Goal: Transaction & Acquisition: Book appointment/travel/reservation

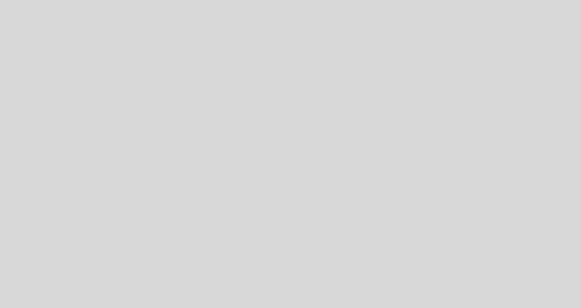
select select "es"
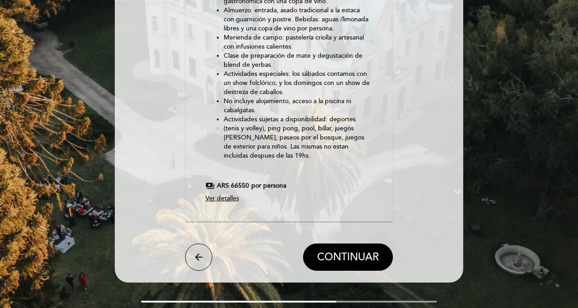
scroll to position [236, 0]
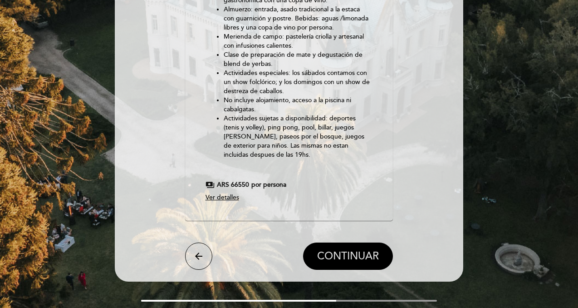
click at [340, 250] on span "CONTINUAR" at bounding box center [348, 256] width 62 height 13
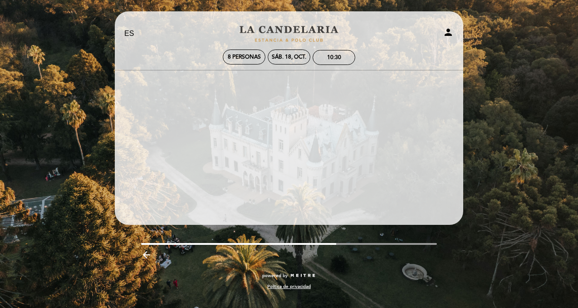
scroll to position [0, 0]
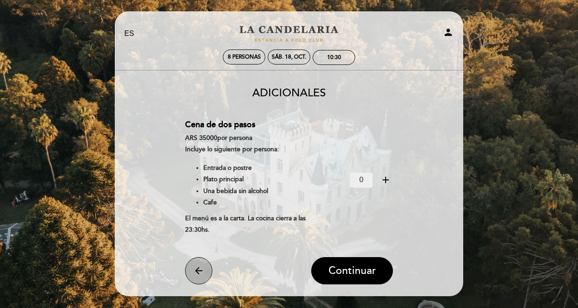
click at [199, 272] on icon "arrow_back" at bounding box center [198, 270] width 11 height 11
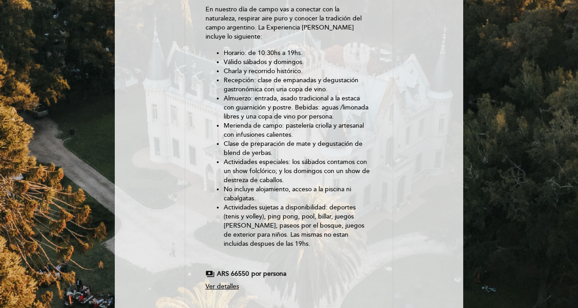
scroll to position [163, 0]
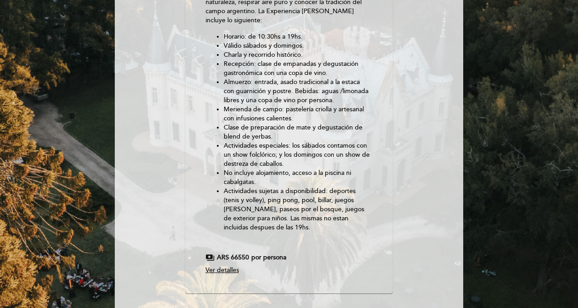
click at [360, 193] on li "Actividades sujetas a disponibilidad: deportes (tenis y volley), ping pong, poo…" at bounding box center [298, 208] width 148 height 45
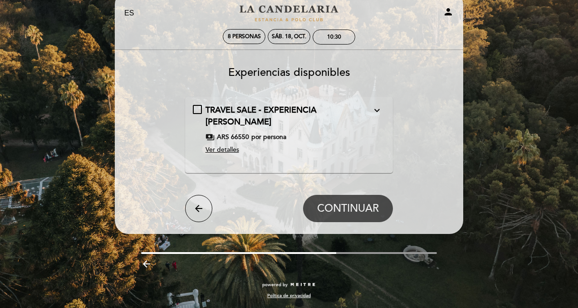
scroll to position [0, 0]
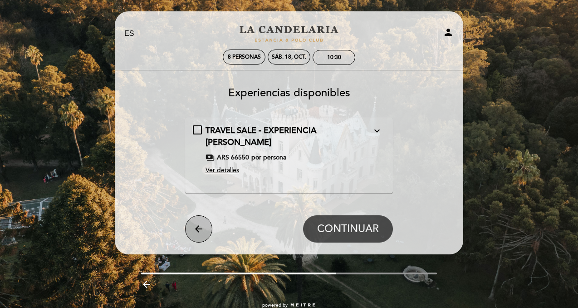
click at [200, 223] on icon "arrow_back" at bounding box center [198, 228] width 11 height 11
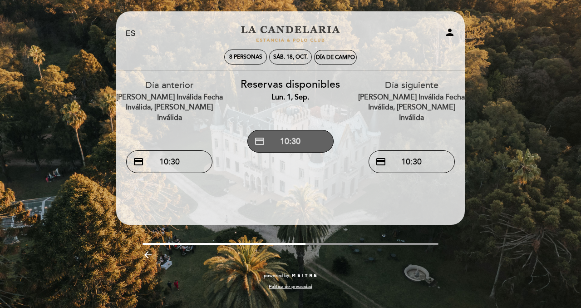
click at [297, 146] on button "credit_card 10:30" at bounding box center [290, 141] width 86 height 23
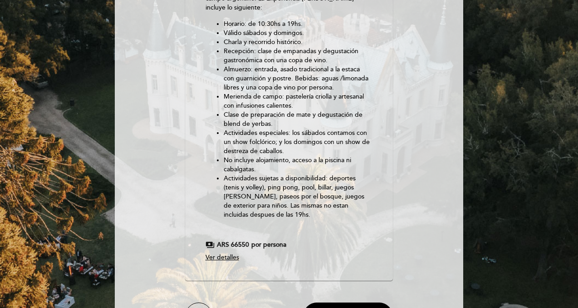
scroll to position [263, 0]
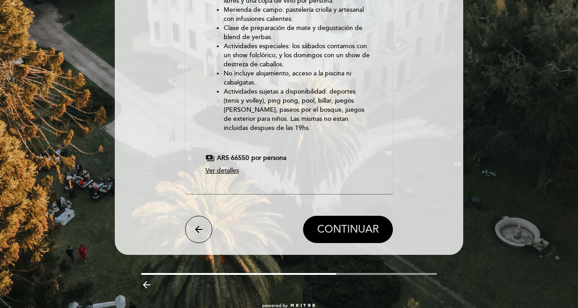
click at [352, 223] on span "CONTINUAR" at bounding box center [348, 229] width 62 height 13
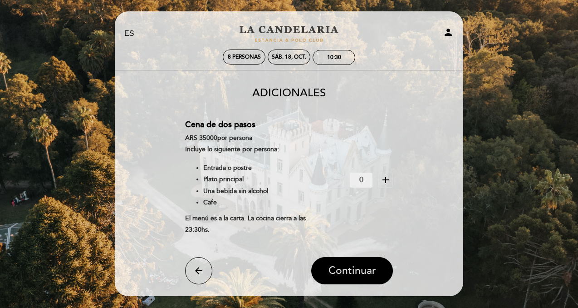
click at [351, 270] on span "Continuar" at bounding box center [353, 270] width 48 height 13
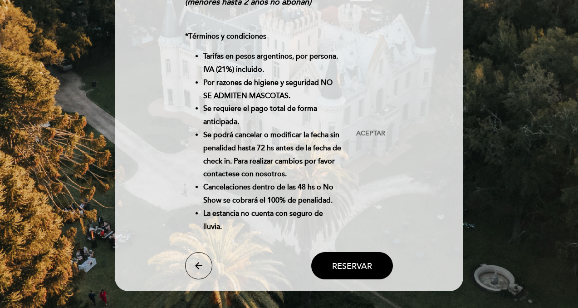
scroll to position [181, 0]
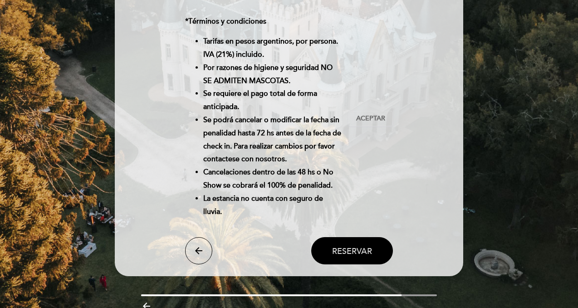
click at [337, 250] on span "Reservar" at bounding box center [352, 251] width 40 height 10
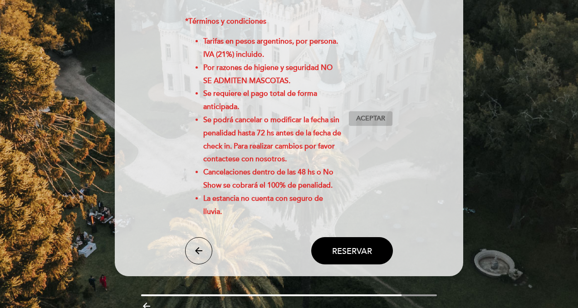
click at [368, 120] on span "Aceptar" at bounding box center [370, 119] width 29 height 10
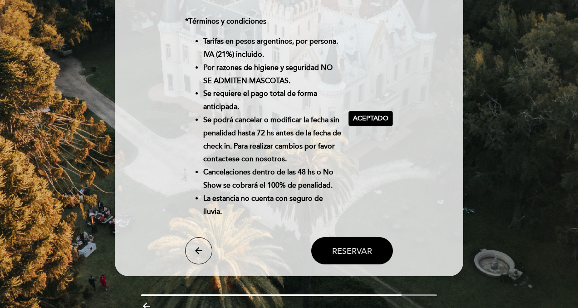
click at [351, 253] on span "Reservar" at bounding box center [352, 251] width 40 height 10
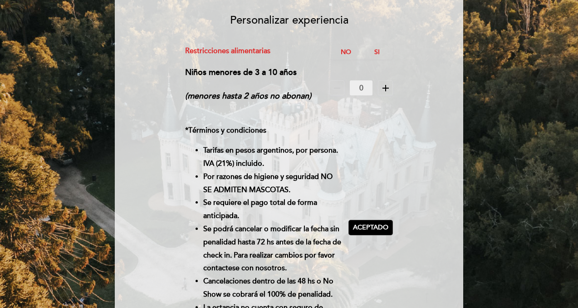
scroll to position [54, 0]
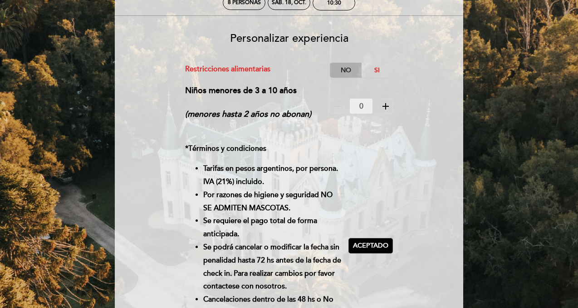
click at [349, 70] on label "No" at bounding box center [346, 70] width 32 height 15
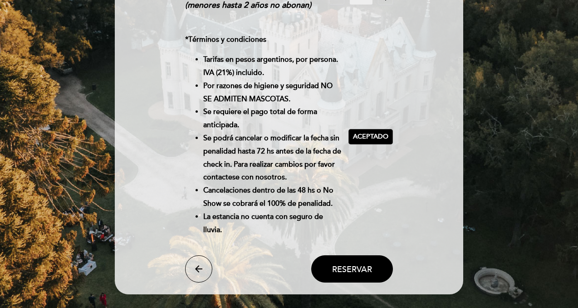
scroll to position [181, 0]
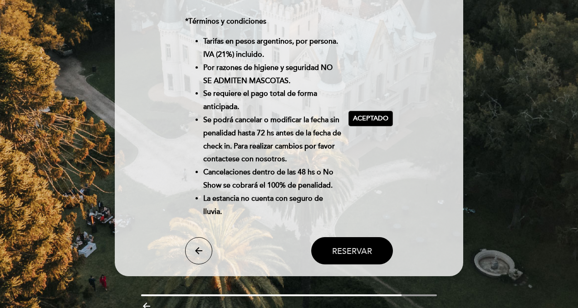
click at [353, 251] on span "Reservar" at bounding box center [352, 251] width 40 height 10
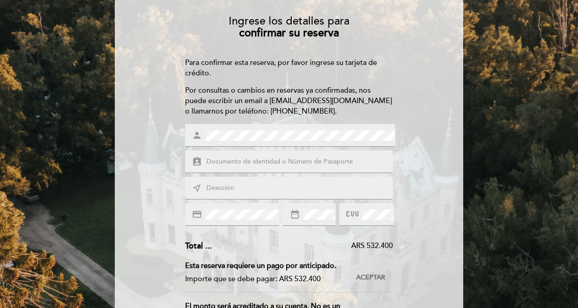
scroll to position [73, 0]
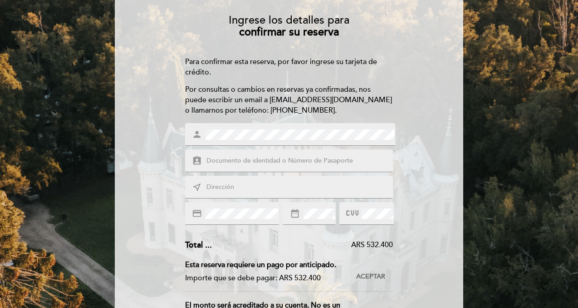
click at [245, 162] on input "text" at bounding box center [300, 161] width 189 height 10
type input "14433808"
click at [215, 185] on input "text" at bounding box center [300, 187] width 189 height 10
type input "[STREET_ADDRESS]"
click at [370, 280] on span "Aceptar" at bounding box center [370, 277] width 29 height 10
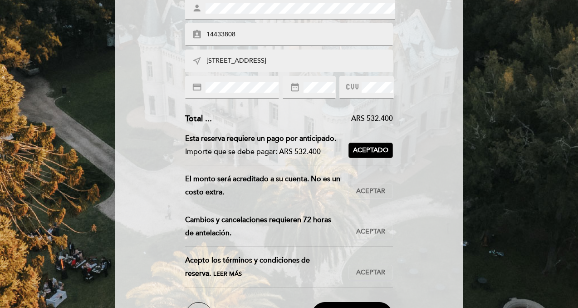
scroll to position [200, 0]
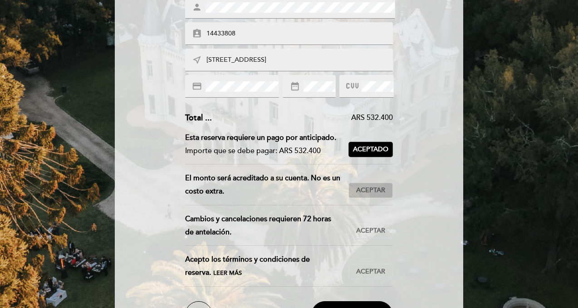
click at [368, 186] on span "Aceptar" at bounding box center [370, 191] width 29 height 10
click at [369, 226] on span "Aceptar" at bounding box center [370, 231] width 29 height 10
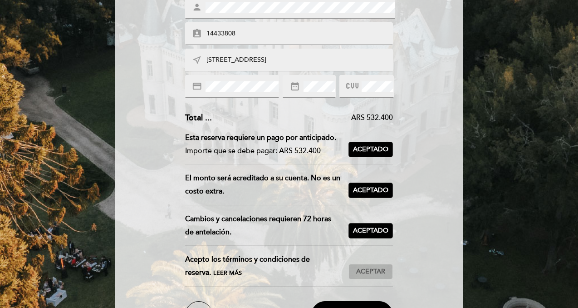
click at [369, 268] on span "Aceptar" at bounding box center [370, 272] width 29 height 10
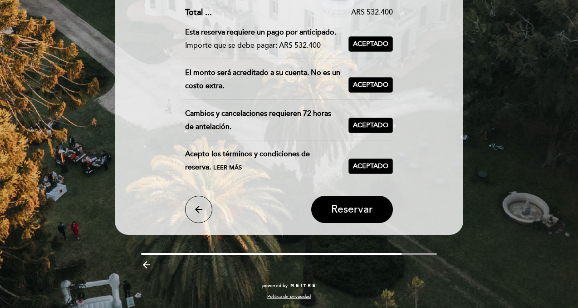
scroll to position [305, 0]
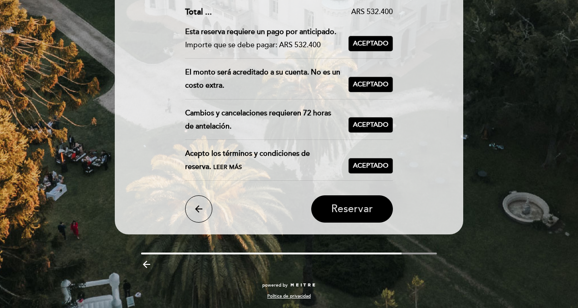
click at [353, 206] on span "Reservar" at bounding box center [352, 208] width 42 height 13
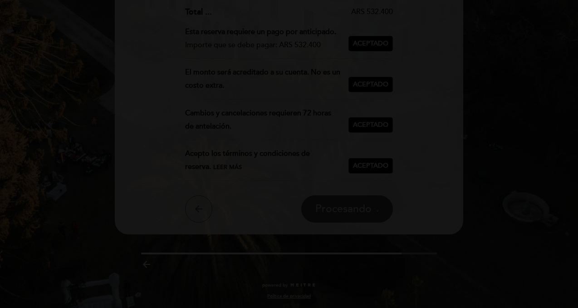
scroll to position [0, 0]
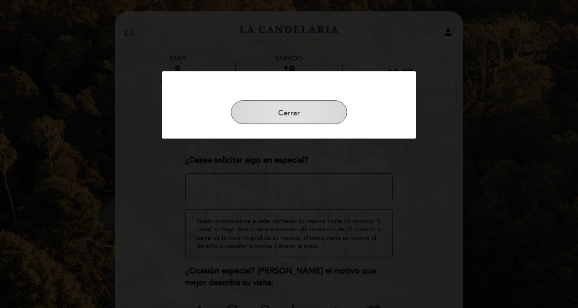
click at [309, 118] on button "Cerrar" at bounding box center [289, 112] width 116 height 24
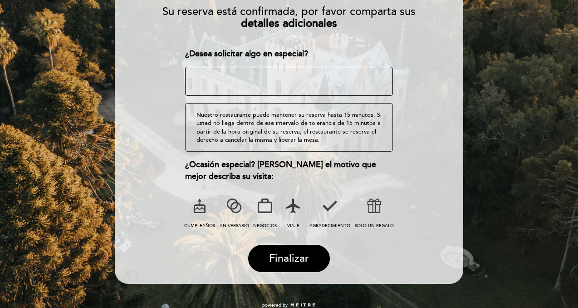
scroll to position [109, 0]
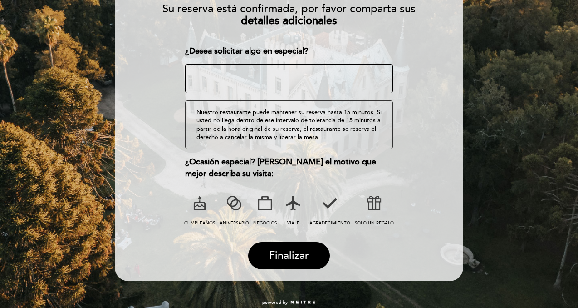
click at [197, 202] on icon at bounding box center [200, 203] width 24 height 24
click at [284, 254] on span "Finalizar" at bounding box center [289, 255] width 40 height 13
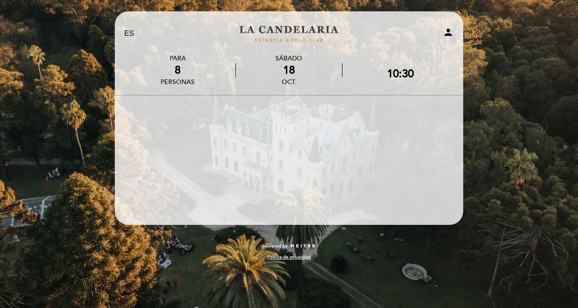
scroll to position [0, 0]
